Goal: Information Seeking & Learning: Learn about a topic

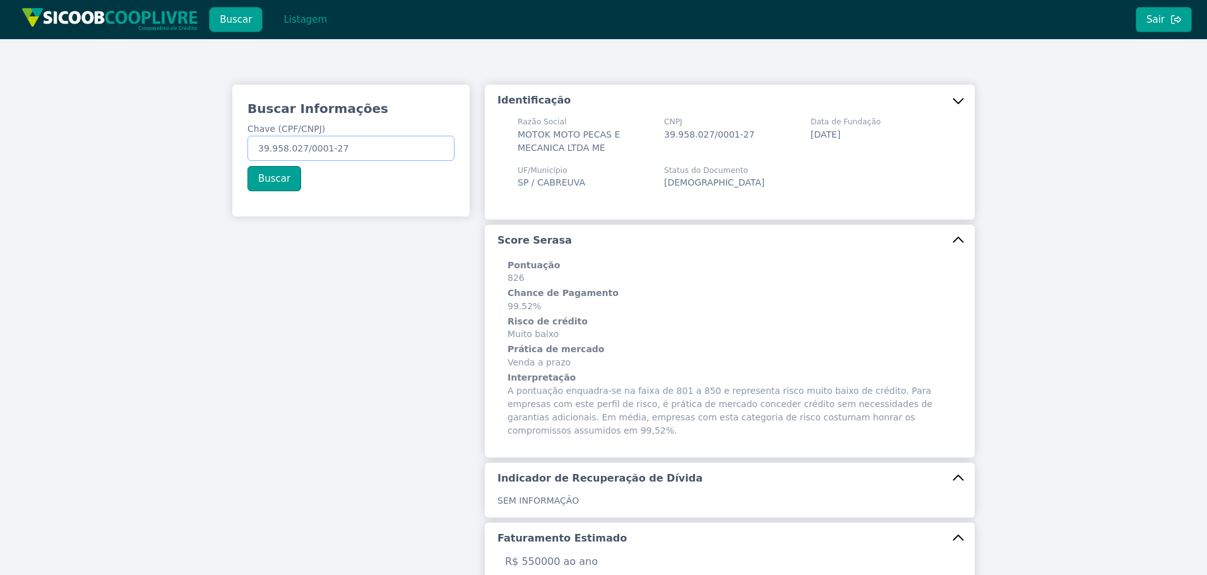
drag, startPoint x: 349, startPoint y: 153, endPoint x: 85, endPoint y: 146, distance: 264.7
click at [131, 153] on div "Buscar Informações Chave (CPF/CNPJ) 39.958.027/0001-27 Buscar Identificação Raz…" at bounding box center [603, 503] width 1207 height 928
paste input "54.125.913/0001-63"
click at [273, 182] on button "Buscar" at bounding box center [275, 178] width 54 height 25
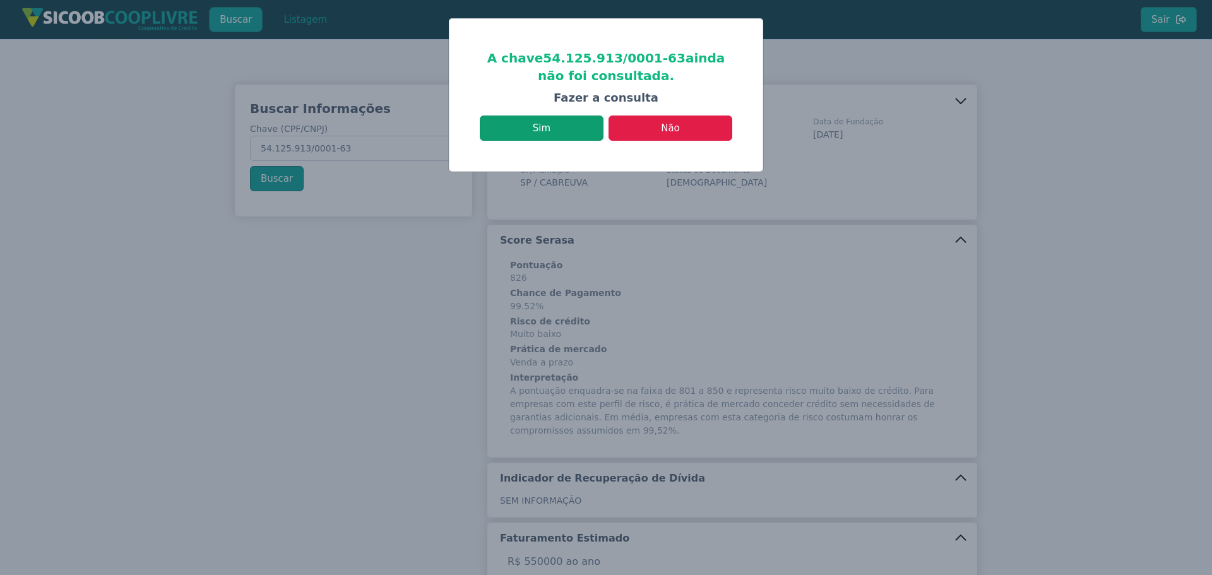
click at [573, 126] on button "Sim" at bounding box center [542, 128] width 124 height 25
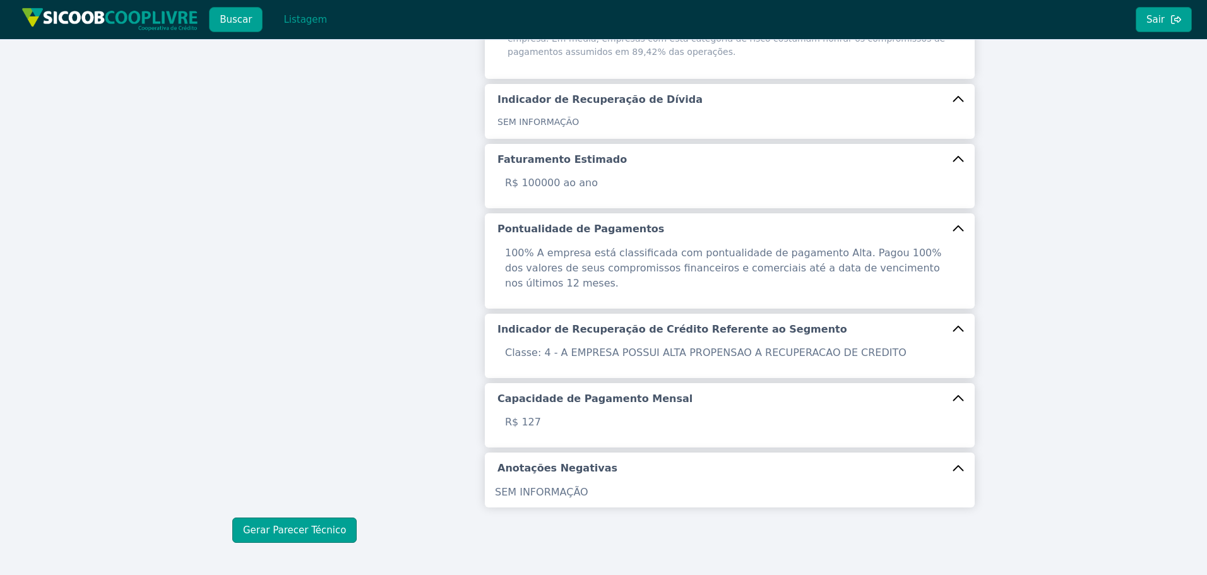
scroll to position [400, 0]
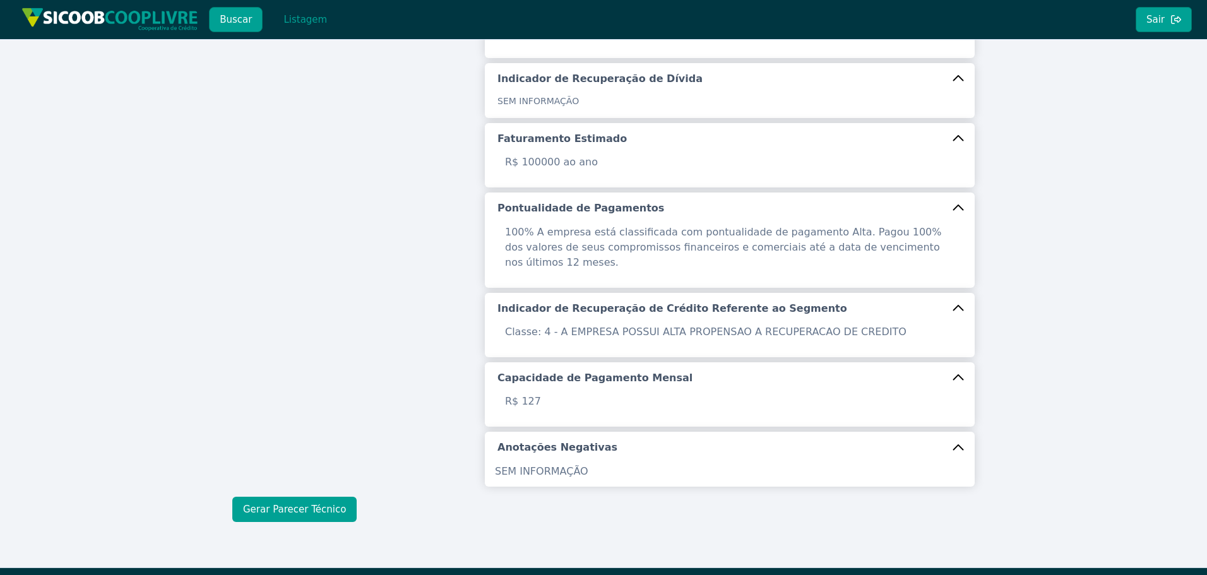
click at [332, 497] on button "Gerar Parecer Técnico" at bounding box center [294, 509] width 124 height 25
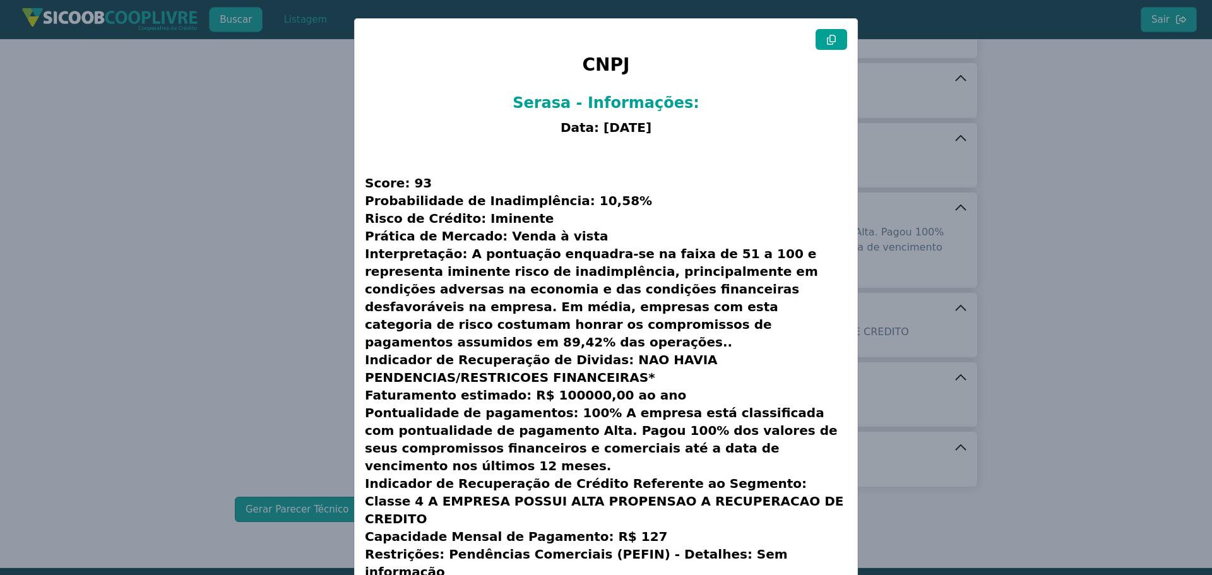
click at [830, 37] on icon at bounding box center [832, 40] width 10 height 10
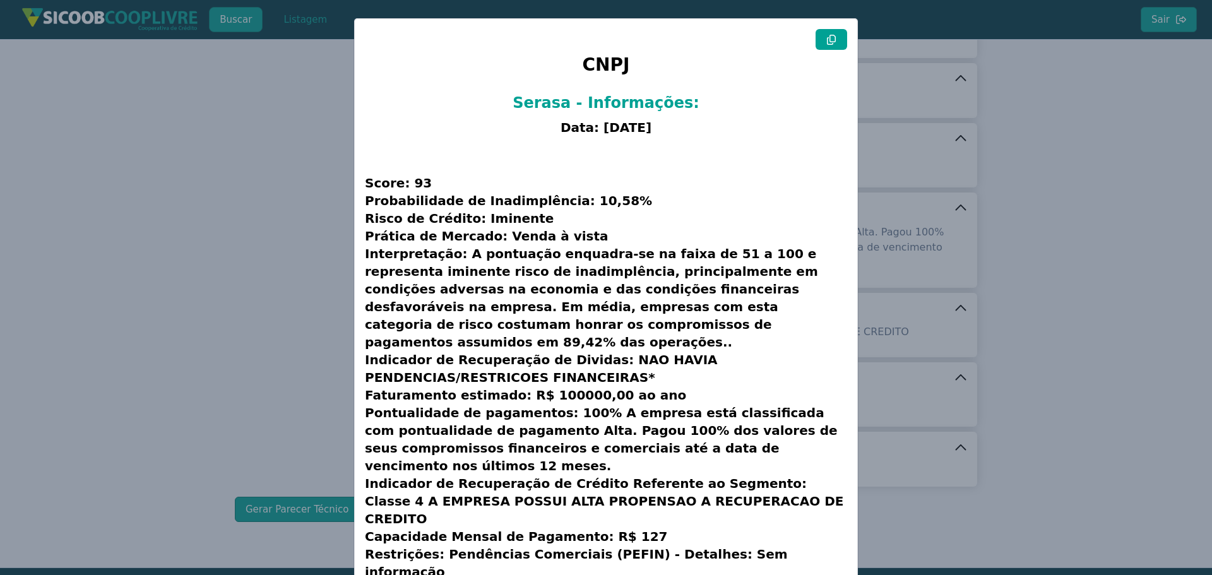
click at [830, 37] on icon at bounding box center [832, 40] width 10 height 10
click at [290, 216] on modal-container "CNPJ Serasa - Informações: Data: [DATE] Score: 93 Probabilidade de Inadimplênci…" at bounding box center [606, 287] width 1212 height 575
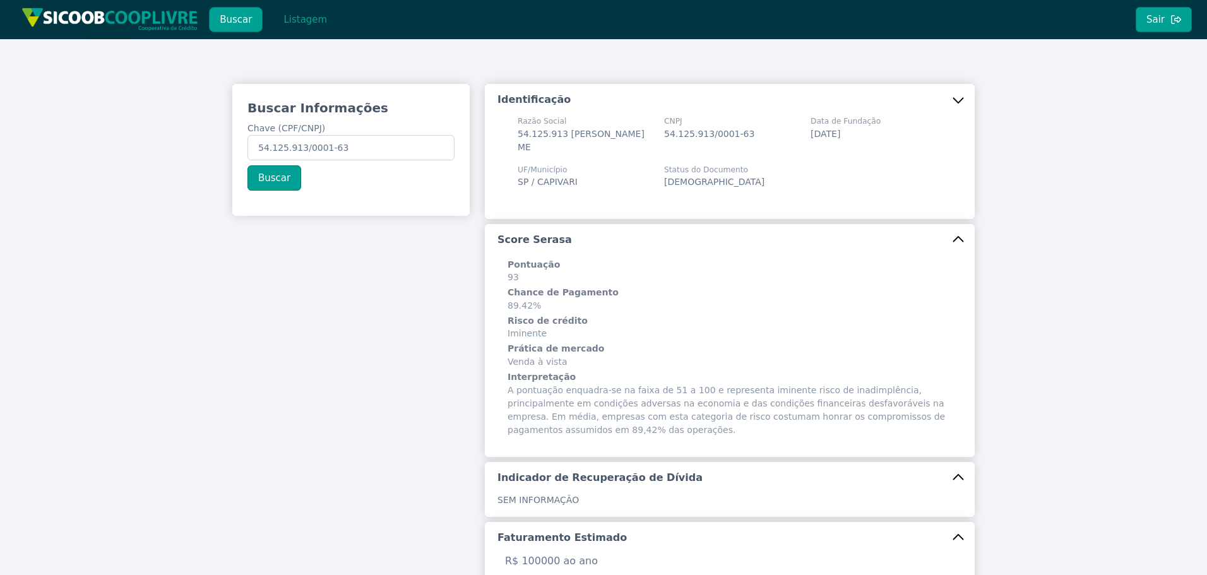
scroll to position [0, 0]
drag, startPoint x: 365, startPoint y: 148, endPoint x: -15, endPoint y: 130, distance: 380.6
click at [0, 130] on html "Buscar Listagem Sair Buscar Informações Chave (CPF/CNPJ) 54.125.913/0001-63 Bus…" at bounding box center [603, 287] width 1207 height 575
paste input "066.693.058-9"
type input "066.693.058-93"
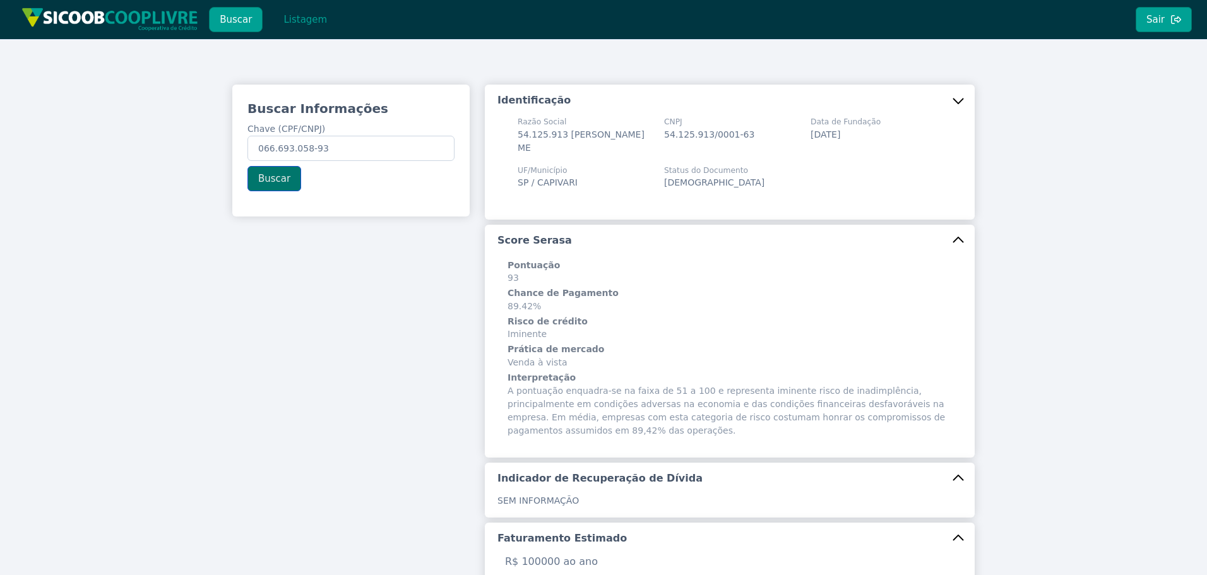
click at [262, 176] on button "Buscar" at bounding box center [275, 178] width 54 height 25
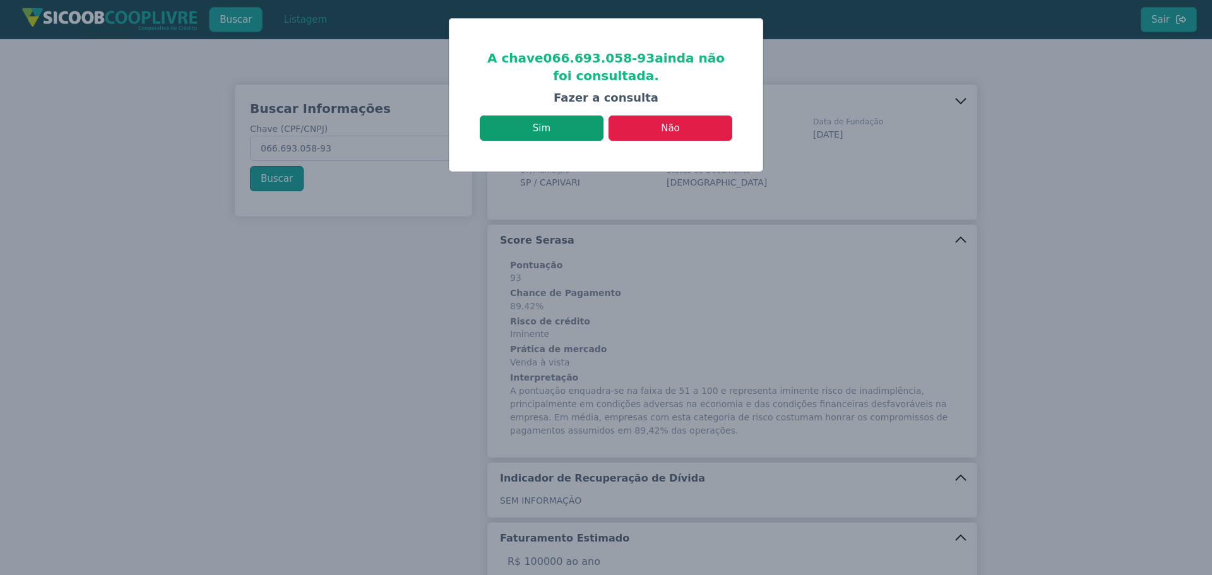
click at [560, 136] on button "Sim" at bounding box center [542, 128] width 124 height 25
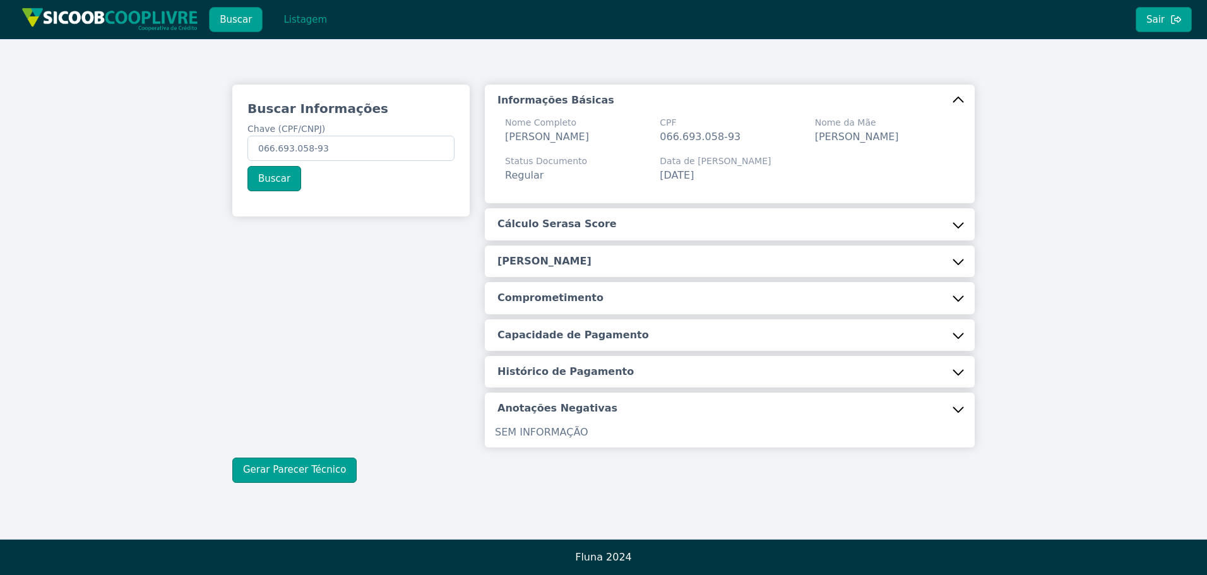
click at [567, 240] on button "Cálculo Serasa Score" at bounding box center [730, 224] width 490 height 32
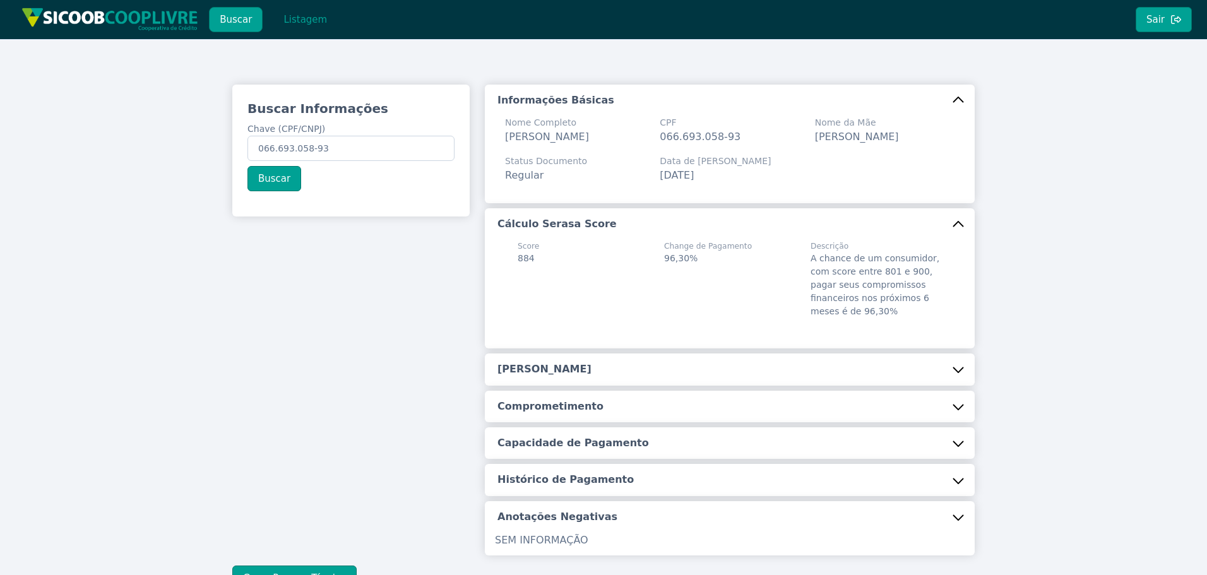
click at [563, 376] on h5 "[PERSON_NAME]" at bounding box center [545, 369] width 94 height 14
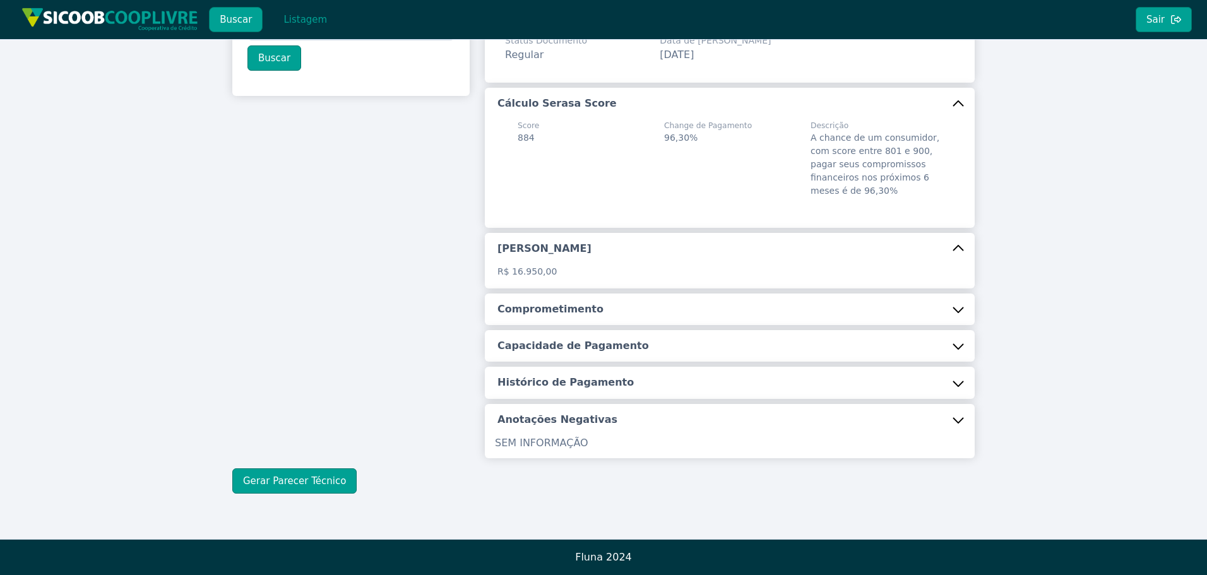
scroll to position [136, 0]
click at [518, 327] on div "Informações Básicas Nome Completo [PERSON_NAME] CPF 066.693.058-93 Nome da Mãe …" at bounding box center [730, 211] width 490 height 494
click at [524, 316] on h5 "Comprometimento" at bounding box center [551, 309] width 106 height 14
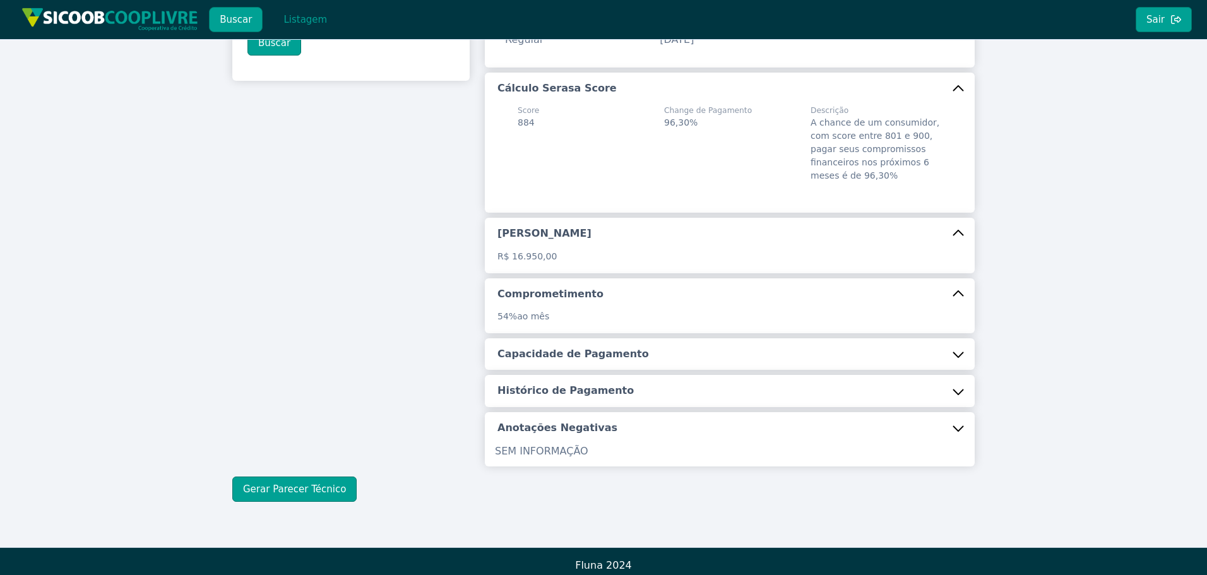
click at [551, 361] on h5 "Capacidade de Pagamento" at bounding box center [574, 354] width 152 height 14
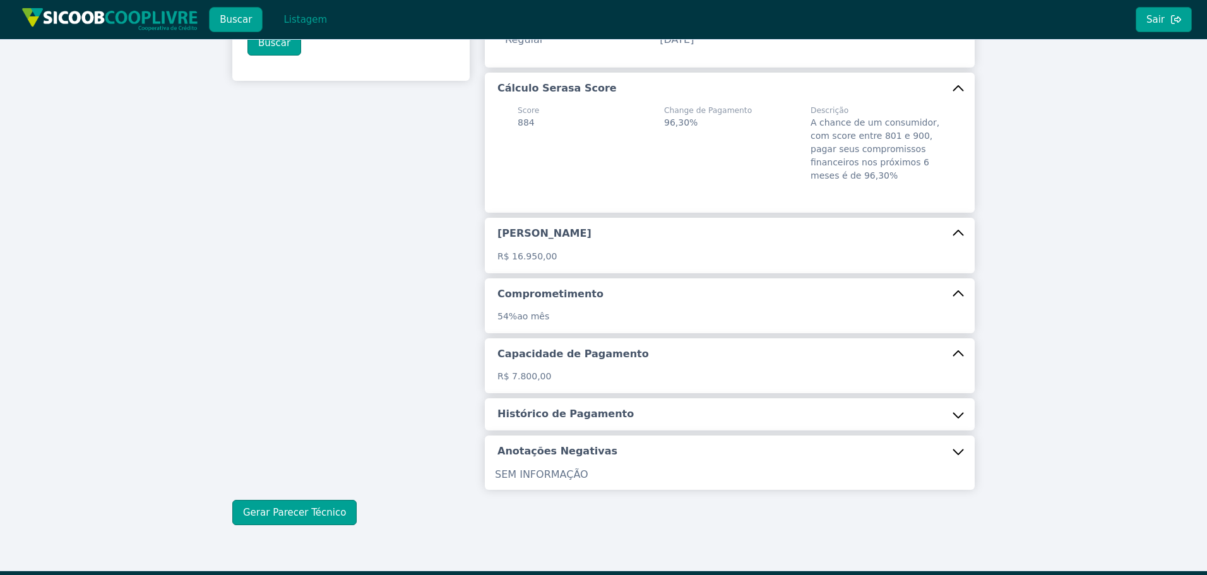
drag, startPoint x: 553, startPoint y: 431, endPoint x: 443, endPoint y: 410, distance: 111.3
click at [553, 421] on h5 "Histórico de Pagamento" at bounding box center [566, 414] width 136 height 14
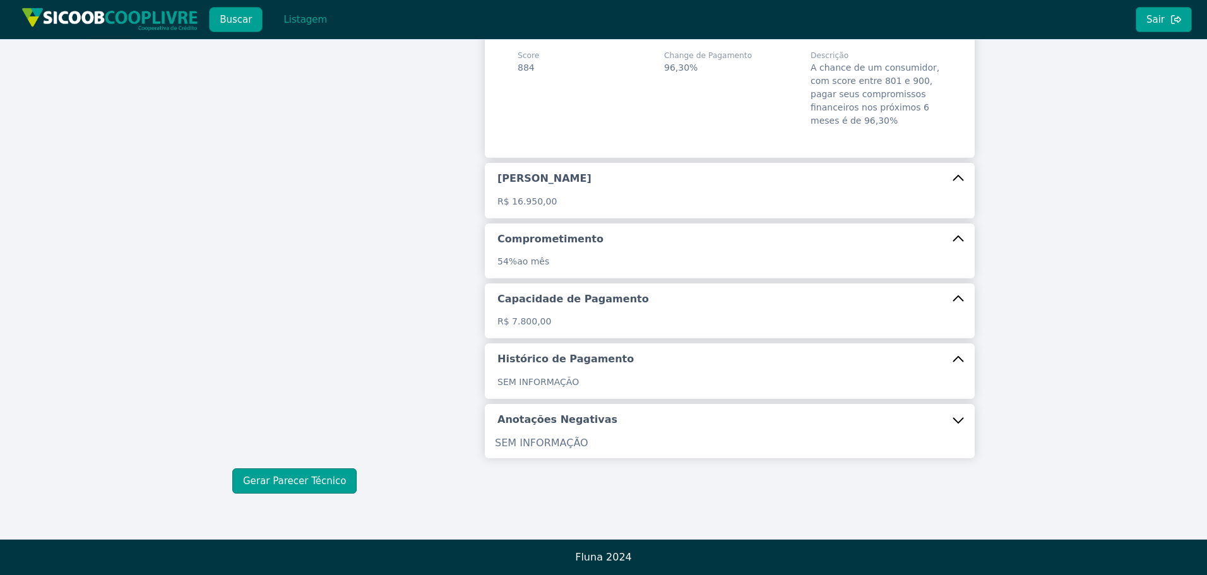
scroll to position [206, 0]
click at [316, 484] on button "Gerar Parecer Técnico" at bounding box center [294, 481] width 124 height 25
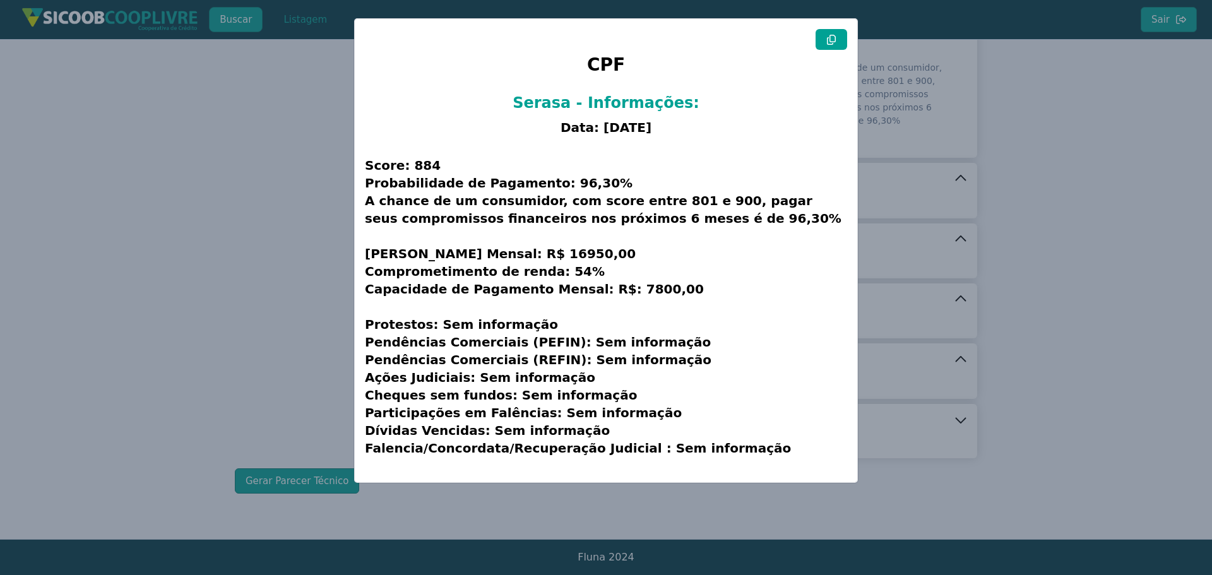
click at [835, 45] on button at bounding box center [832, 39] width 32 height 21
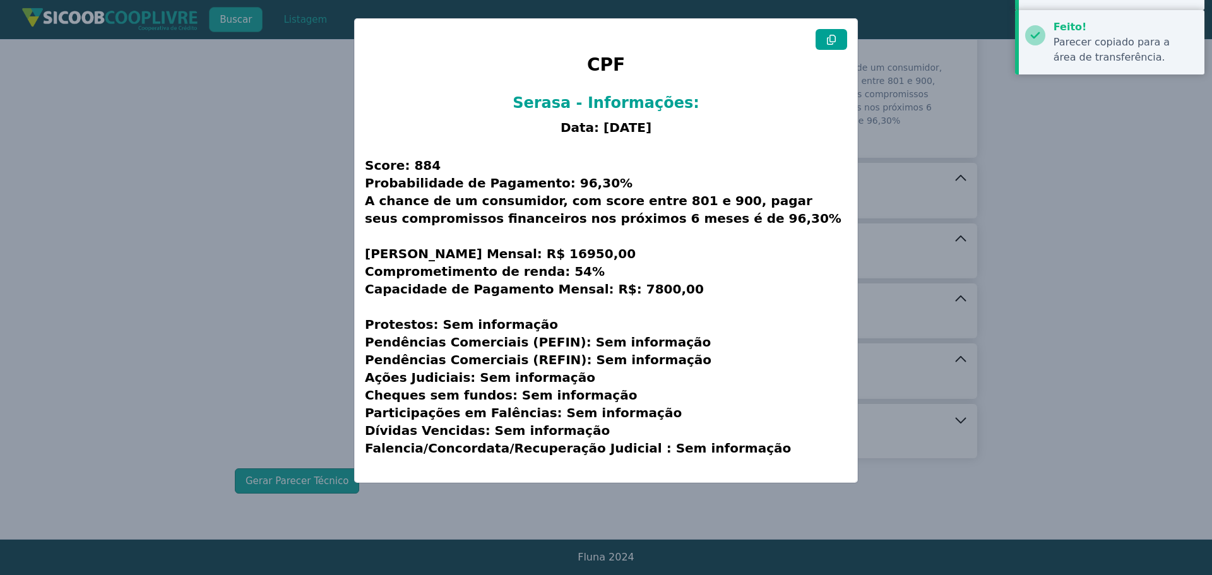
click at [233, 206] on modal-container "CPF Serasa - Informações: Data: [DATE] Score: 884 Probabilidade de Pagamento: 9…" at bounding box center [606, 287] width 1212 height 575
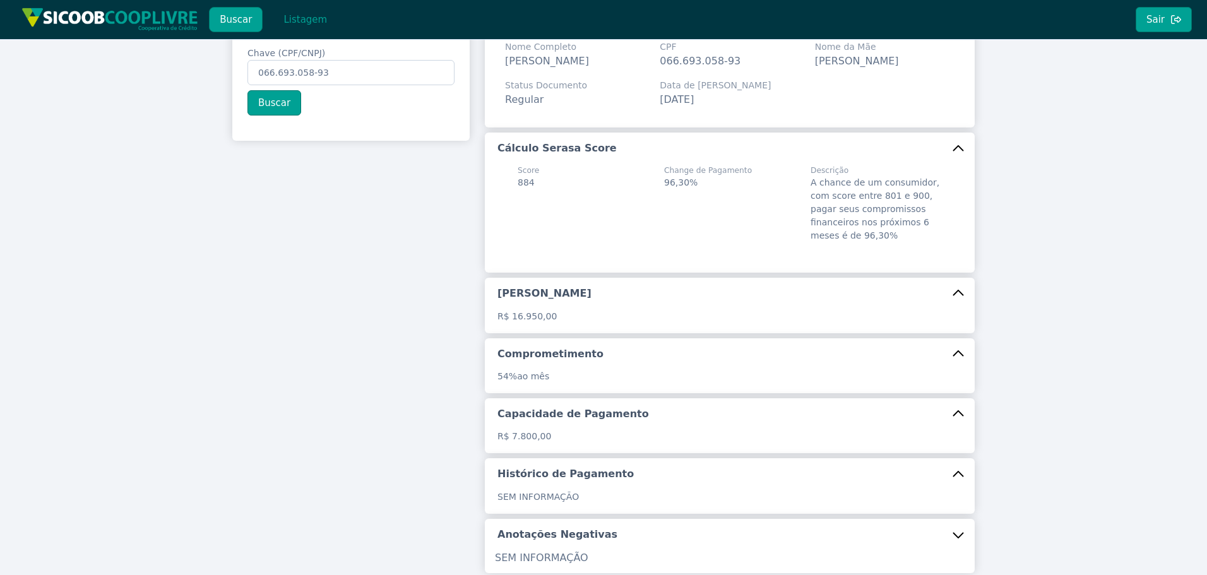
scroll to position [0, 0]
